Goal: Transaction & Acquisition: Download file/media

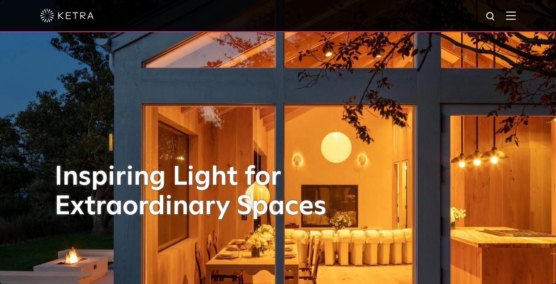
click at [516, 15] on img at bounding box center [511, 15] width 10 height 9
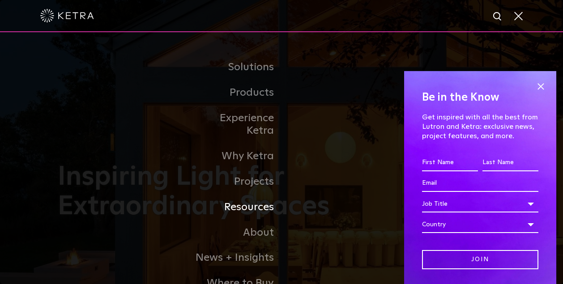
click at [255, 198] on link "Resources" at bounding box center [236, 208] width 92 height 26
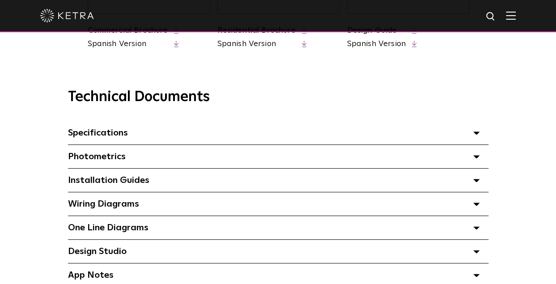
scroll to position [571, 0]
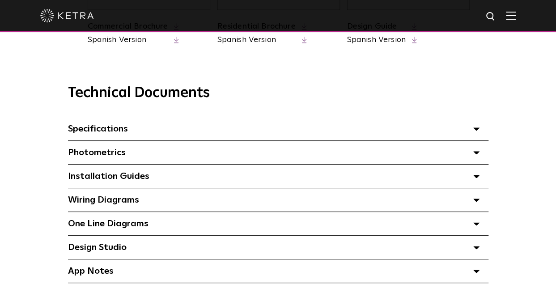
click at [102, 132] on span "Specifications Select checkboxes to use the bulk download option below" at bounding box center [98, 128] width 60 height 9
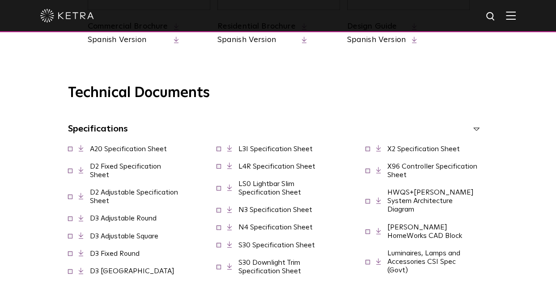
click at [105, 171] on link "D2 Fixed Specification Sheet" at bounding box center [125, 171] width 71 height 16
click at [126, 148] on link "A20 Specification Sheet" at bounding box center [128, 148] width 77 height 7
